Goal: Information Seeking & Learning: Learn about a topic

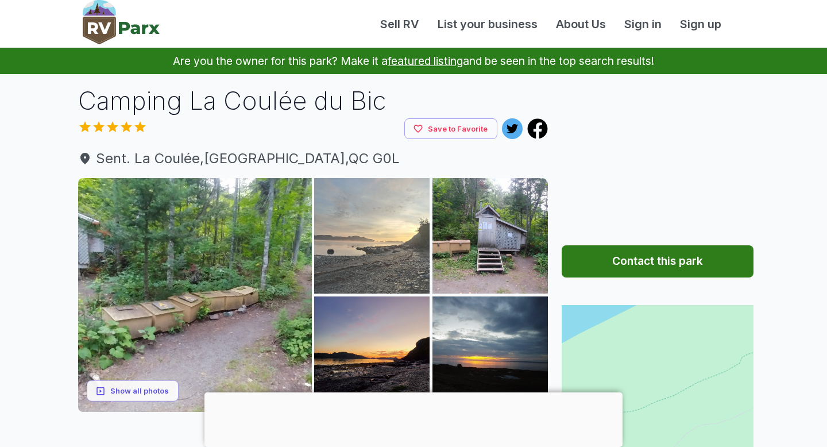
click at [340, 260] on img at bounding box center [371, 235] width 115 height 115
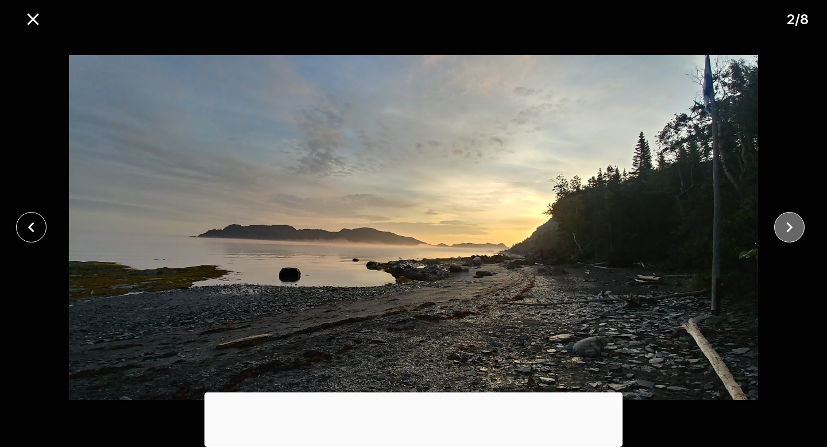
click at [785, 229] on icon "close" at bounding box center [789, 227] width 20 height 20
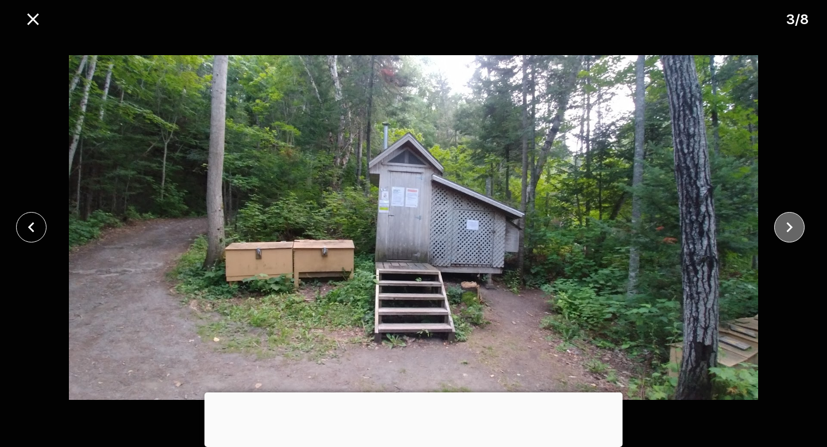
click at [785, 229] on icon "close" at bounding box center [789, 227] width 20 height 20
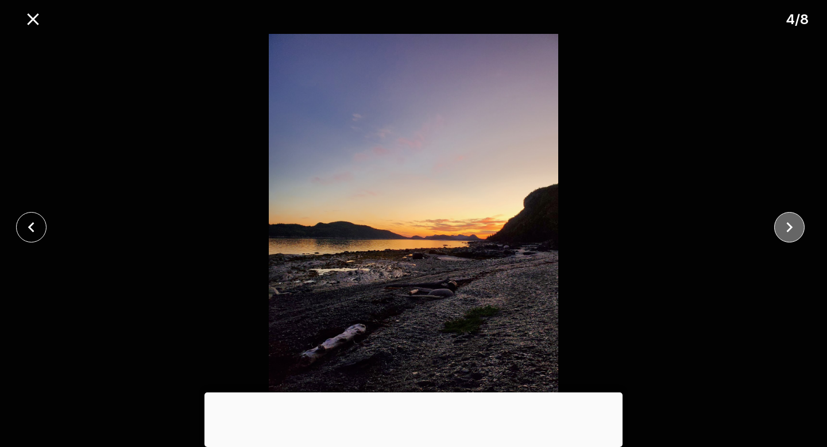
click at [785, 229] on icon "close" at bounding box center [789, 227] width 20 height 20
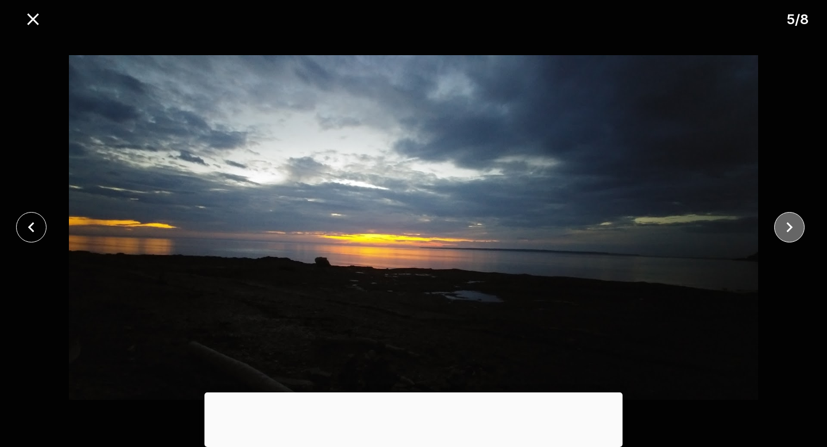
click at [785, 229] on icon "close" at bounding box center [789, 227] width 20 height 20
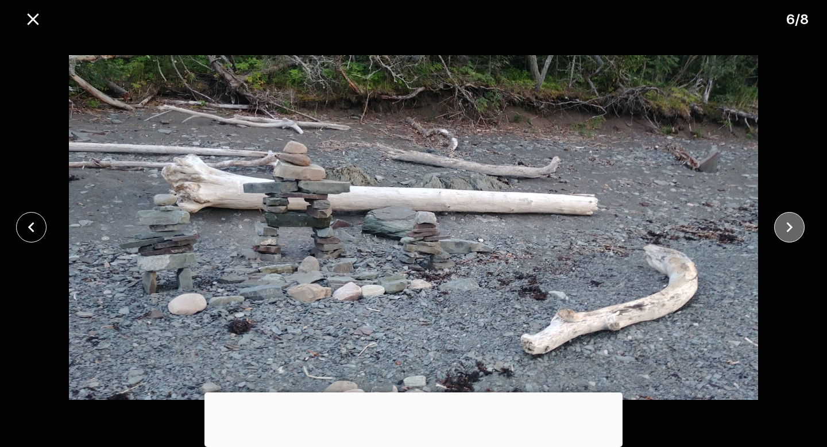
click at [785, 230] on icon "close" at bounding box center [789, 227] width 20 height 20
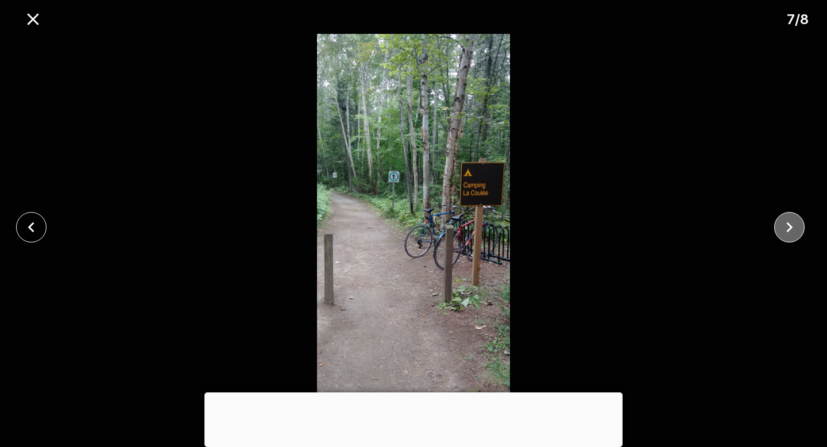
click at [781, 230] on icon "close" at bounding box center [789, 227] width 20 height 20
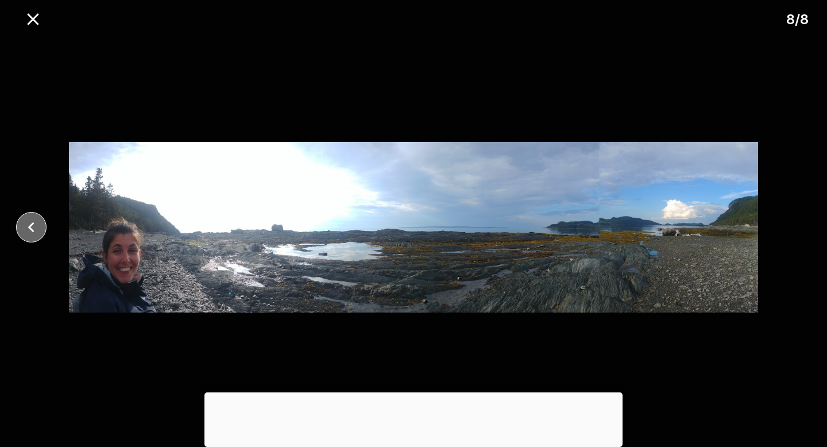
click at [26, 226] on icon "close" at bounding box center [31, 227] width 20 height 20
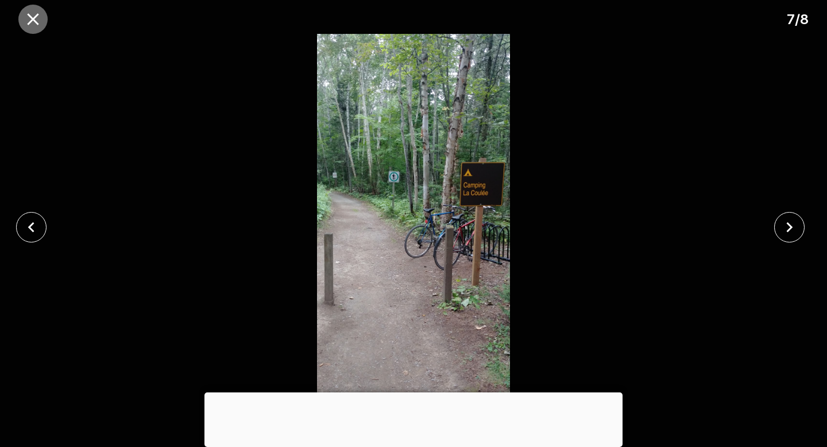
click at [31, 20] on icon "close" at bounding box center [32, 18] width 11 height 11
